Goal: Task Accomplishment & Management: Manage account settings

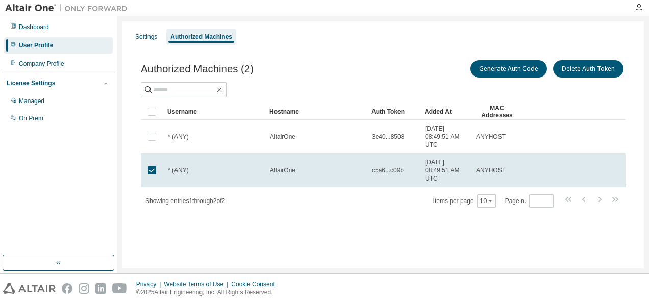
click at [638, 2] on div at bounding box center [639, 7] width 20 height 15
click at [640, 7] on icon "button" at bounding box center [639, 8] width 8 height 8
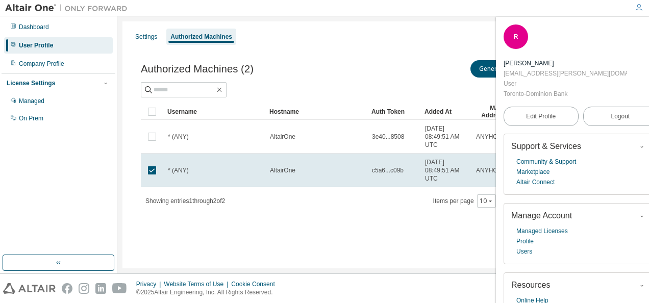
click at [314, 44] on div "Settings Authorized Machines" at bounding box center [383, 37] width 509 height 18
click at [611, 111] on span "Logout" at bounding box center [620, 116] width 19 height 10
